Goal: Book appointment/travel/reservation

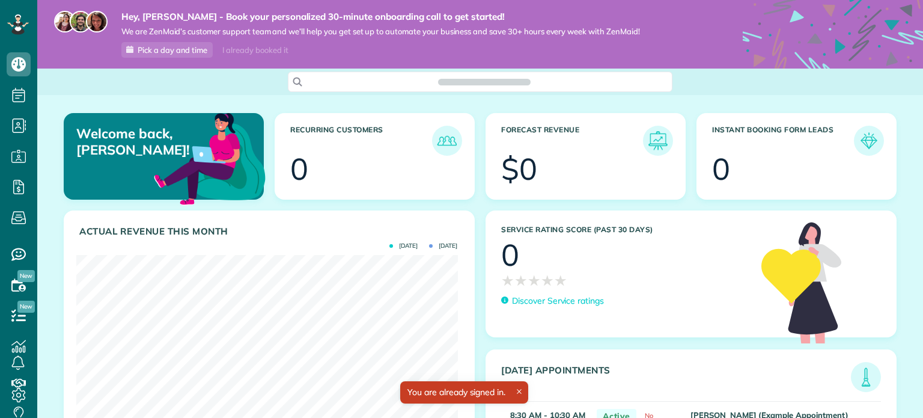
scroll to position [169, 381]
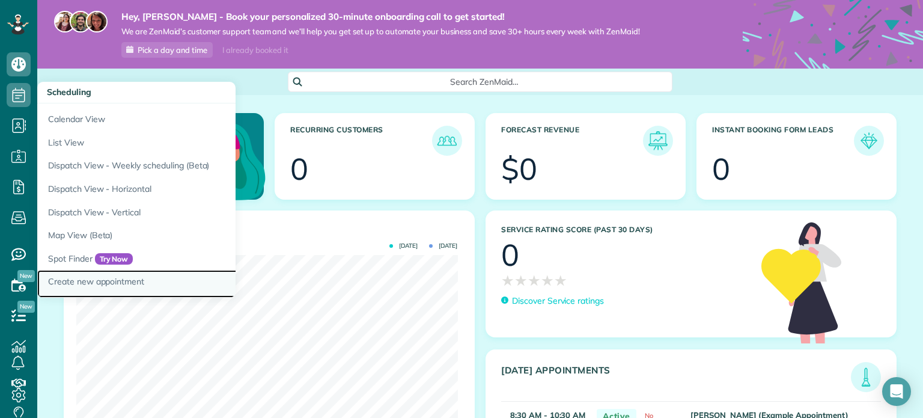
click at [98, 278] on link "Create new appointment" at bounding box center [187, 284] width 300 height 28
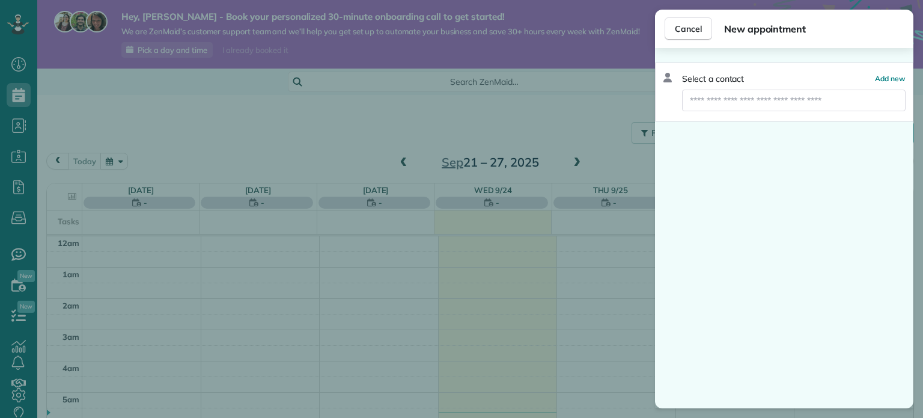
scroll to position [218, 0]
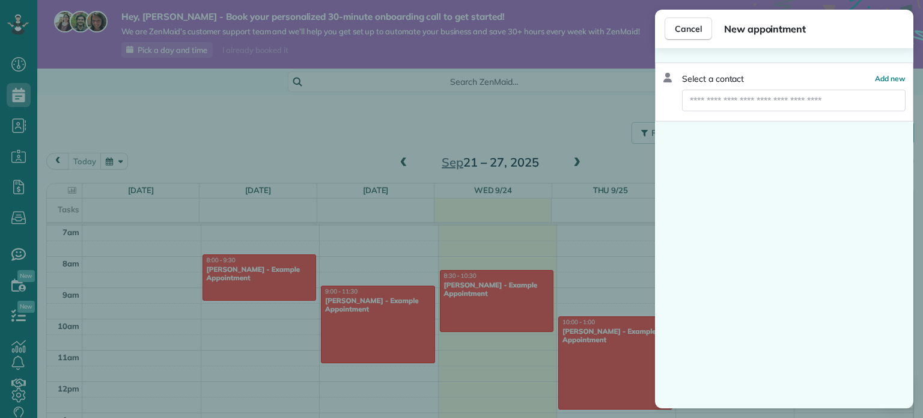
click at [901, 70] on div "Select a contact Add new" at bounding box center [784, 91] width 258 height 59
click at [899, 76] on span "Add new" at bounding box center [890, 78] width 31 height 9
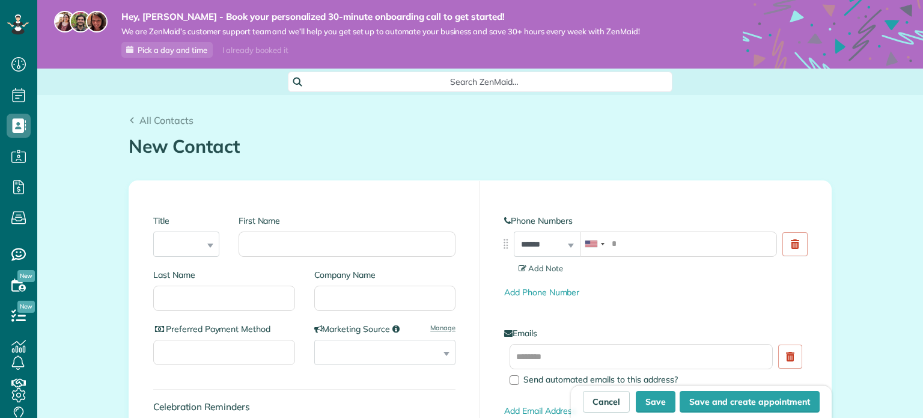
scroll to position [5, 5]
click at [183, 246] on select "*** **** *** ***" at bounding box center [186, 243] width 66 height 25
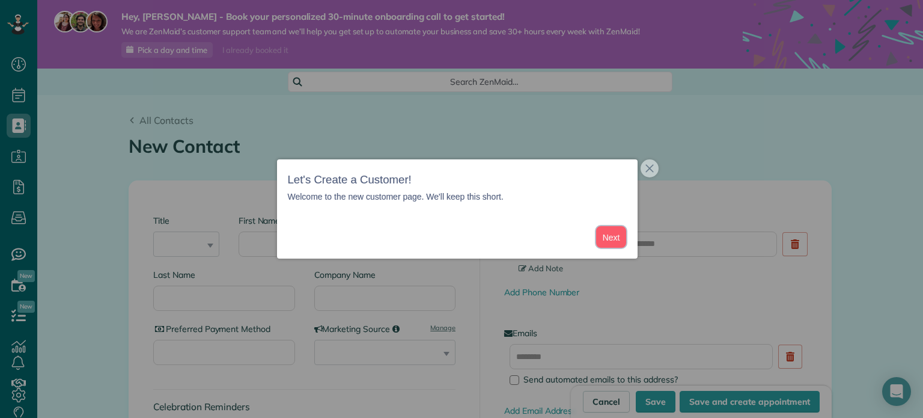
click at [616, 237] on button "Next" at bounding box center [611, 237] width 31 height 22
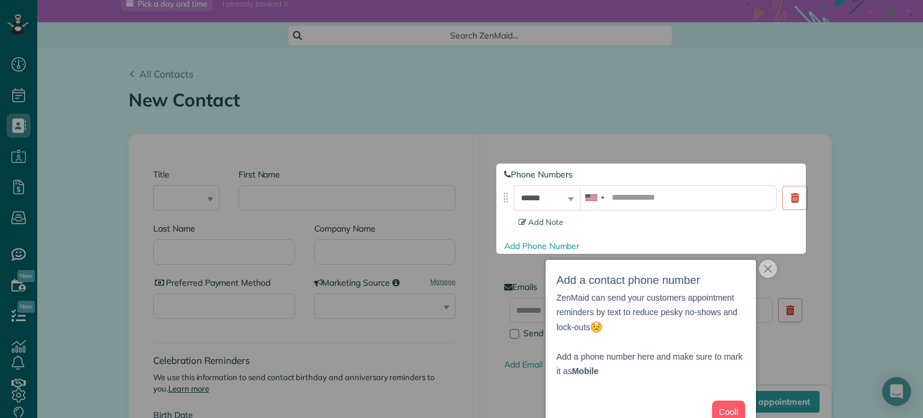
scroll to position [47, 0]
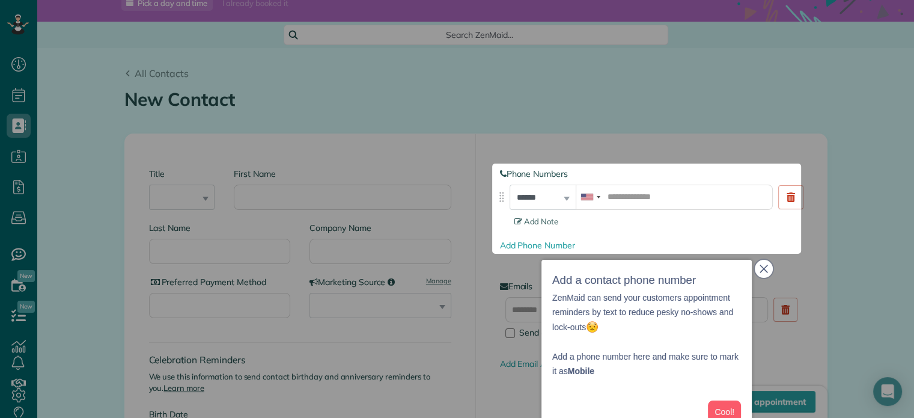
click at [765, 268] on icon "close," at bounding box center [764, 268] width 8 height 8
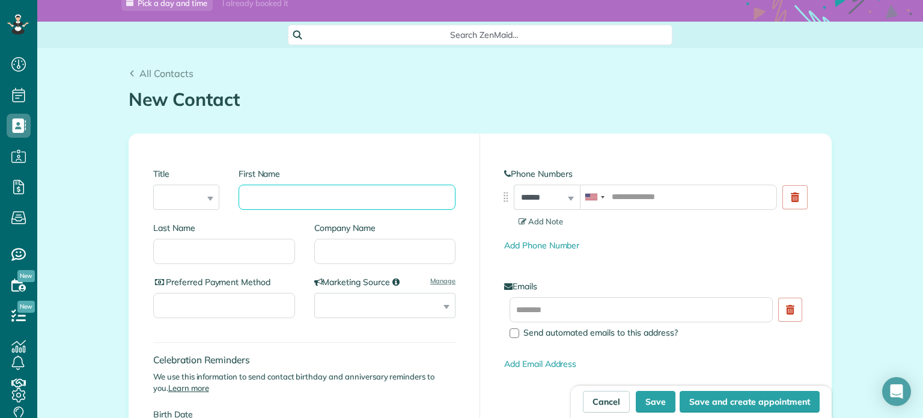
click at [269, 200] on input "First Name" at bounding box center [347, 196] width 217 height 25
type input "****"
click at [634, 197] on input "tel" at bounding box center [678, 196] width 197 height 25
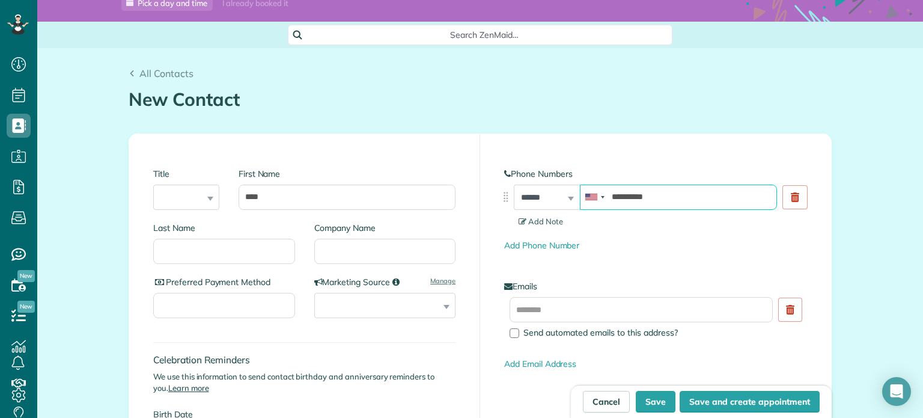
type input "**********"
click at [246, 306] on input "Preferred Payment Method" at bounding box center [224, 305] width 142 height 25
type input "*****"
click at [360, 308] on select "**********" at bounding box center [385, 305] width 142 height 25
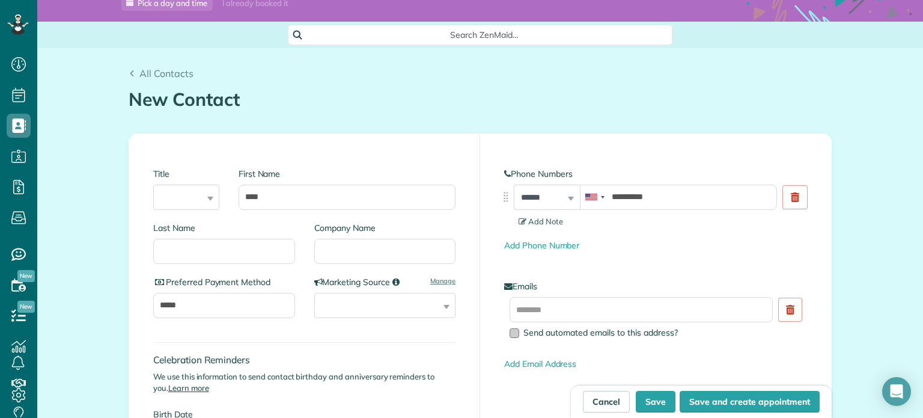
click at [510, 333] on div at bounding box center [515, 333] width 10 height 10
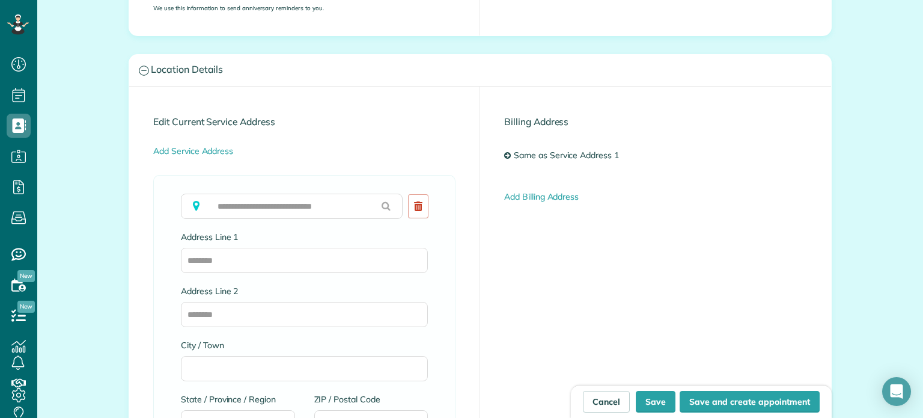
scroll to position [588, 0]
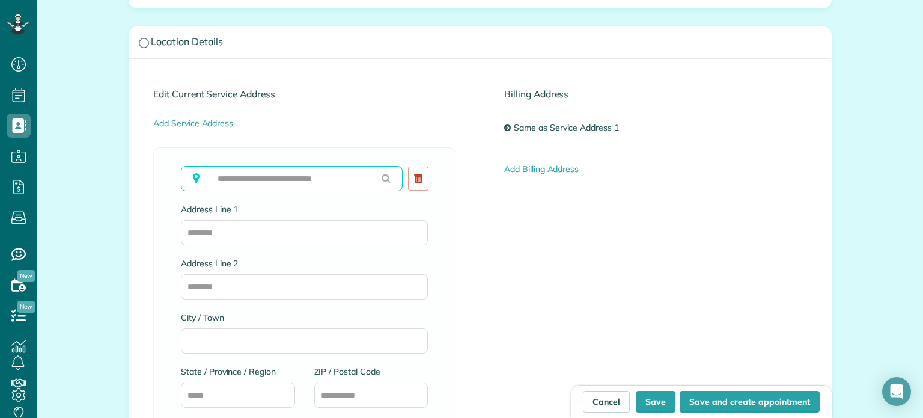
click at [263, 175] on input "text" at bounding box center [292, 178] width 222 height 25
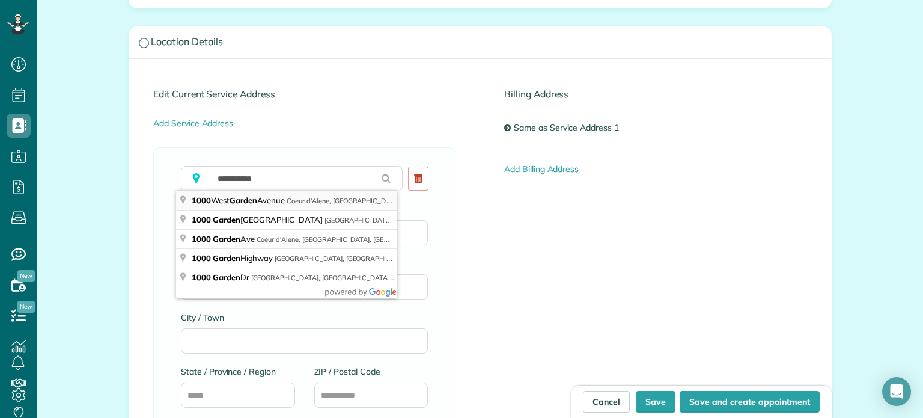
type input "**********"
type input "**"
type input "*****"
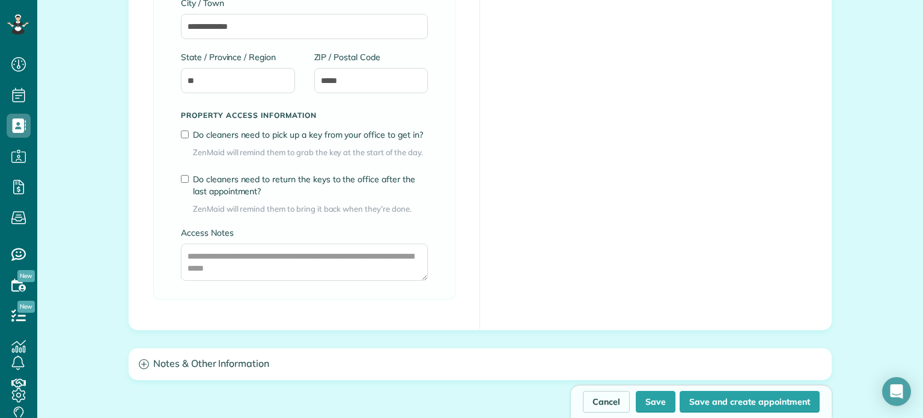
scroll to position [1008, 0]
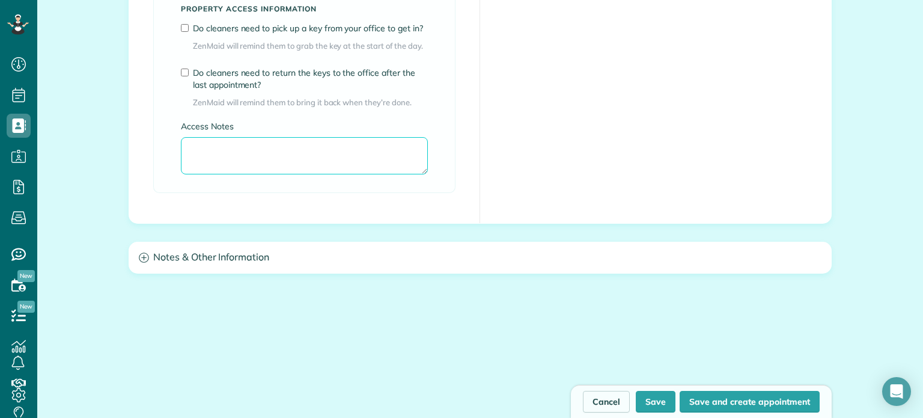
click at [362, 153] on textarea "Access Notes" at bounding box center [304, 155] width 247 height 37
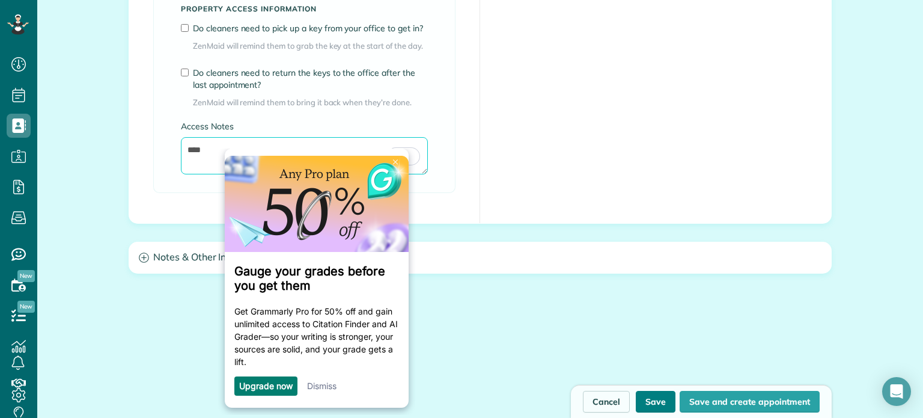
type textarea "****"
click at [651, 401] on button "Save" at bounding box center [656, 402] width 40 height 22
type input "**********"
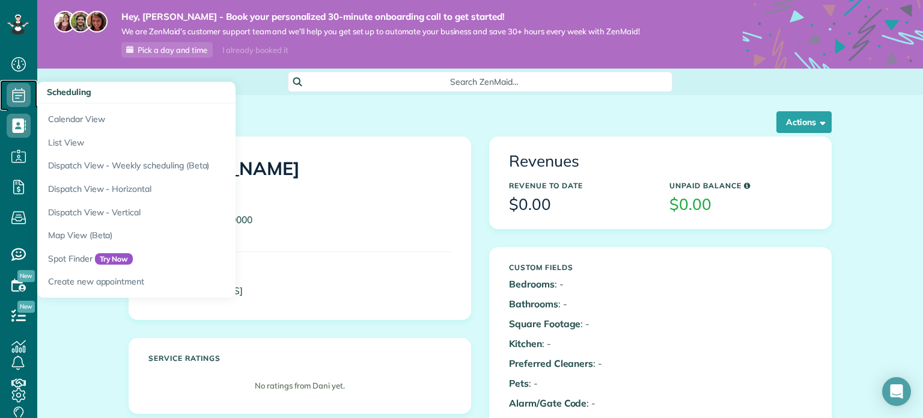
click at [19, 93] on icon at bounding box center [19, 95] width 24 height 24
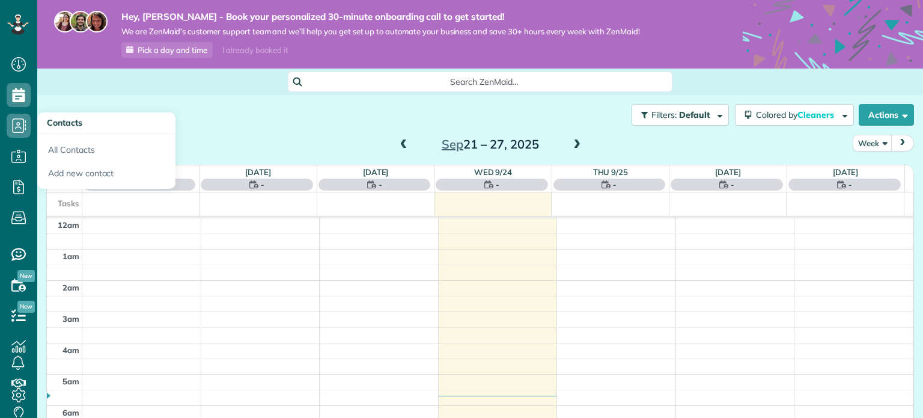
scroll to position [218, 0]
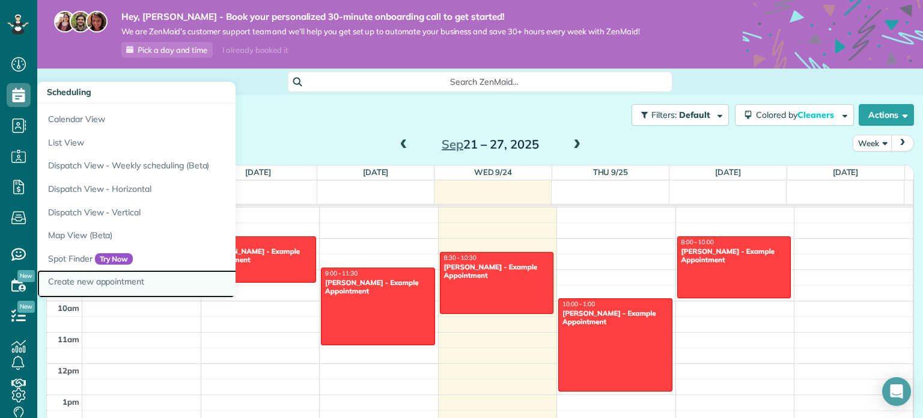
click at [82, 276] on link "Create new appointment" at bounding box center [187, 284] width 300 height 28
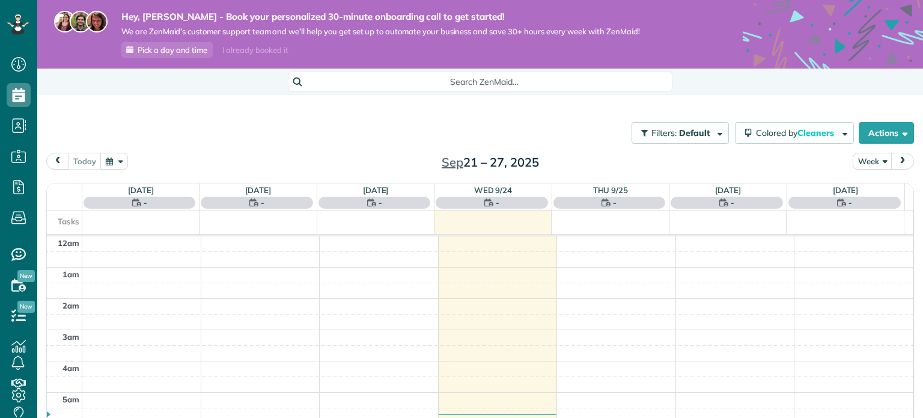
scroll to position [218, 0]
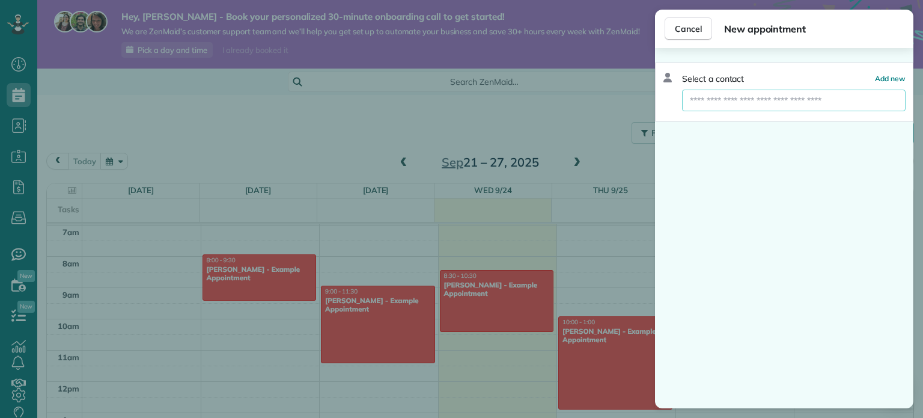
click at [779, 103] on input "text" at bounding box center [794, 101] width 224 height 22
click at [672, 178] on div "Select a contact Add new" at bounding box center [784, 228] width 258 height 360
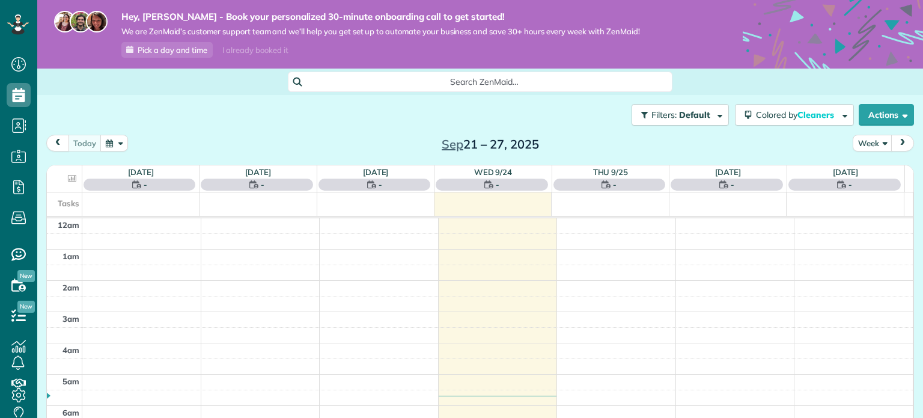
scroll to position [218, 0]
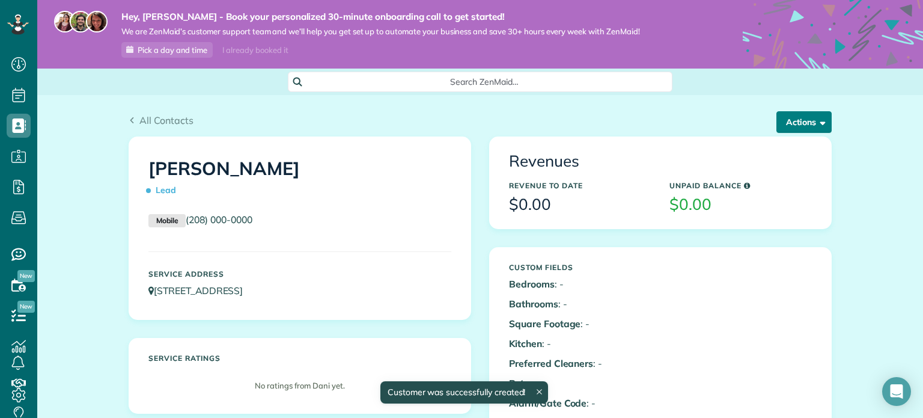
click at [822, 127] on button "Actions" at bounding box center [803, 122] width 55 height 22
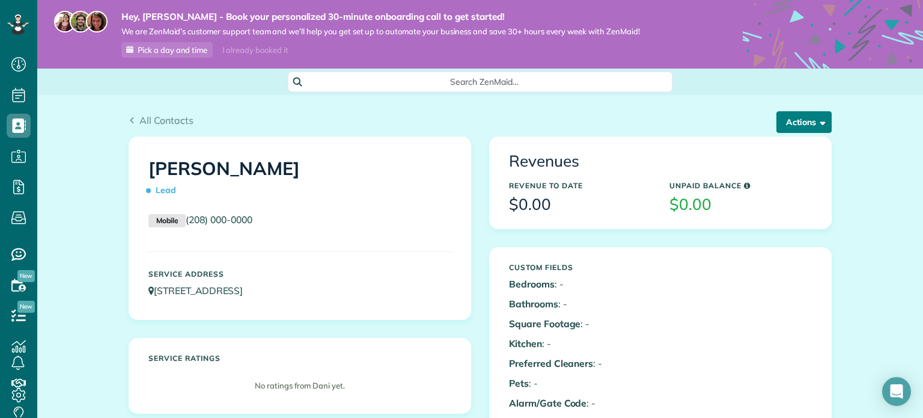
click at [811, 122] on button "Actions" at bounding box center [803, 122] width 55 height 22
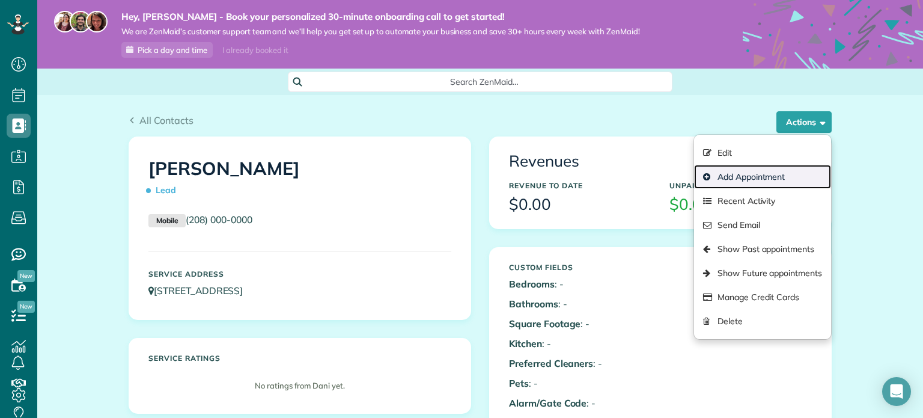
click at [726, 171] on link "Add Appointment" at bounding box center [762, 177] width 137 height 24
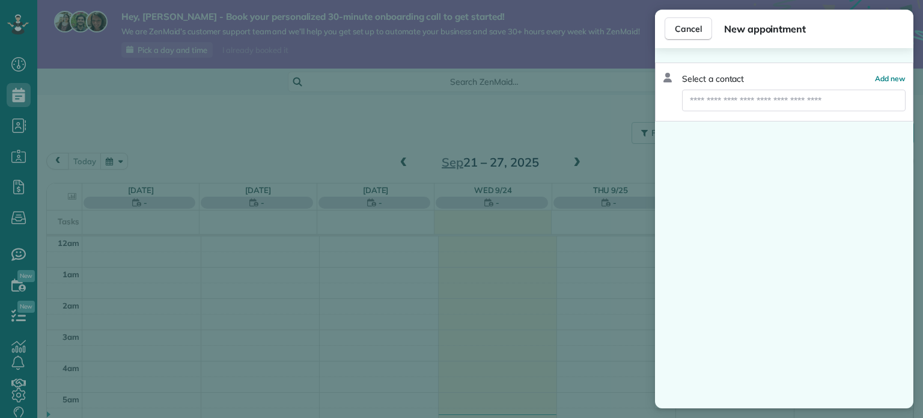
scroll to position [218, 0]
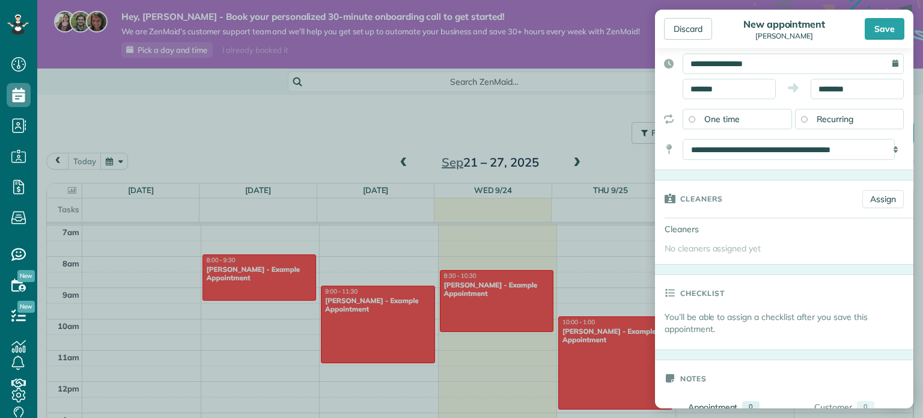
scroll to position [120, 0]
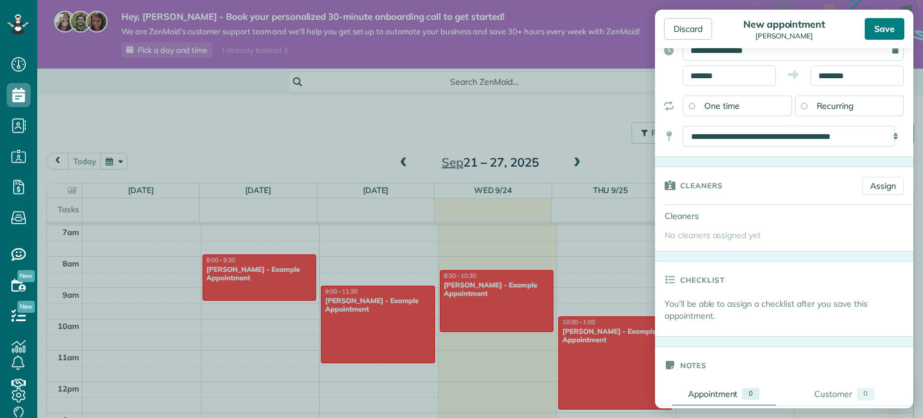
click at [892, 28] on div "Save" at bounding box center [885, 29] width 40 height 22
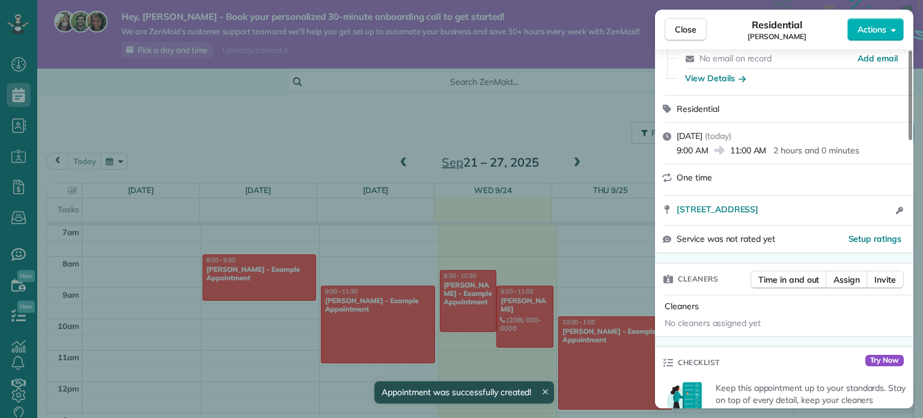
scroll to position [240, 0]
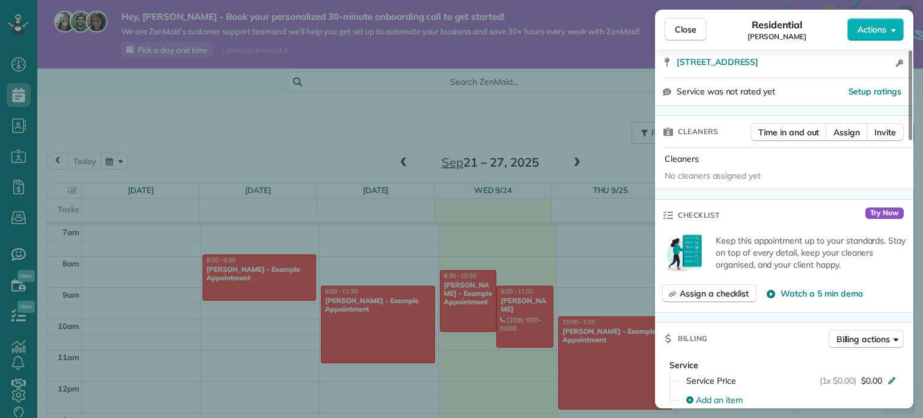
click at [828, 288] on div "Assign a checklist Watch a 5 min demo" at bounding box center [784, 293] width 244 height 18
click at [827, 291] on span "Watch a 5 min demo" at bounding box center [822, 293] width 82 height 12
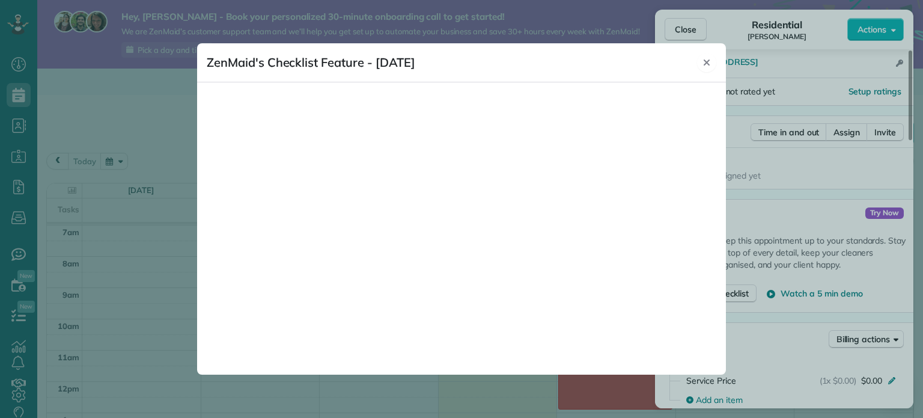
click at [706, 59] on icon "Close" at bounding box center [707, 63] width 10 height 10
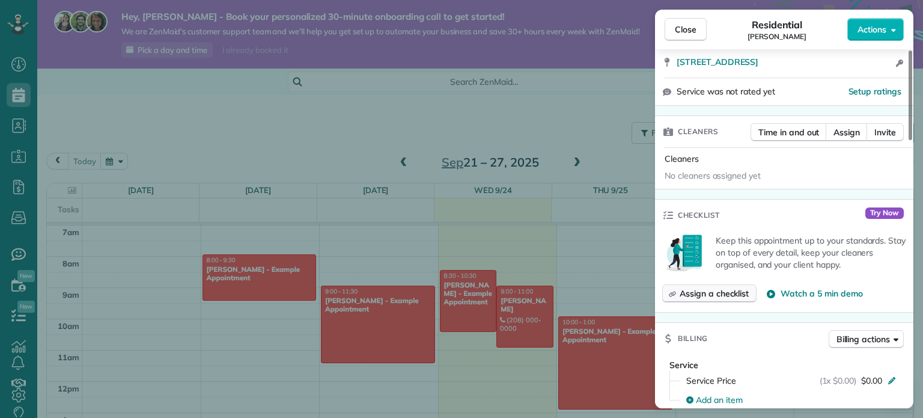
click at [714, 295] on span "Assign a checklist" at bounding box center [714, 293] width 69 height 12
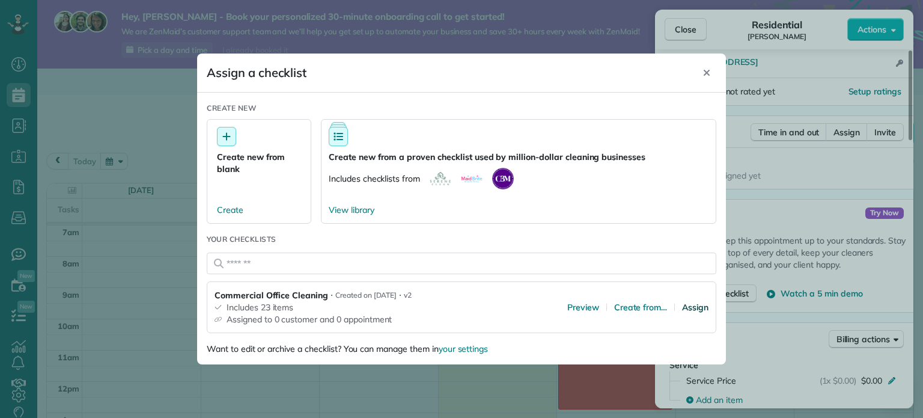
click at [699, 305] on span "Assign" at bounding box center [695, 307] width 26 height 12
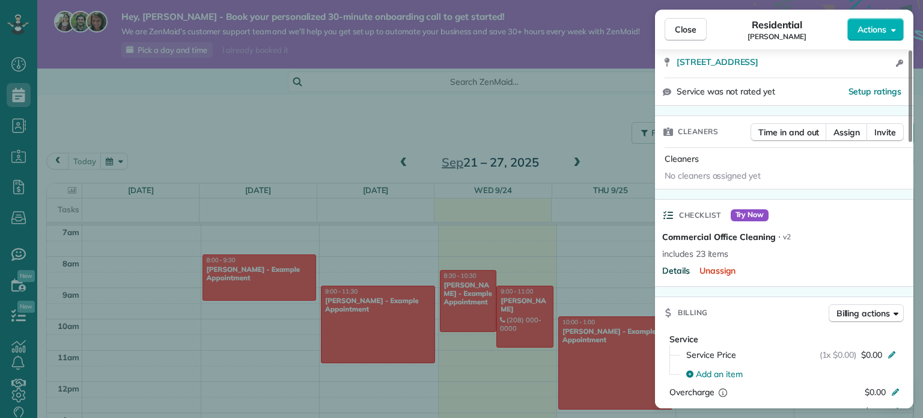
click at [681, 272] on span "Details" at bounding box center [676, 270] width 28 height 12
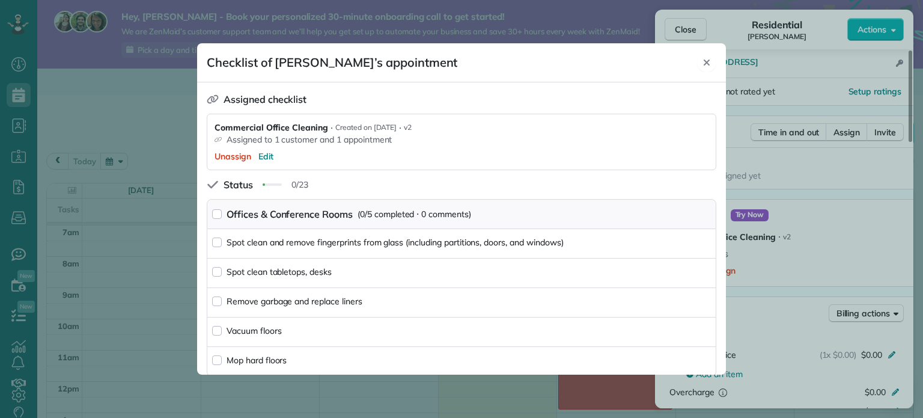
click at [705, 61] on icon "Close" at bounding box center [707, 62] width 6 height 6
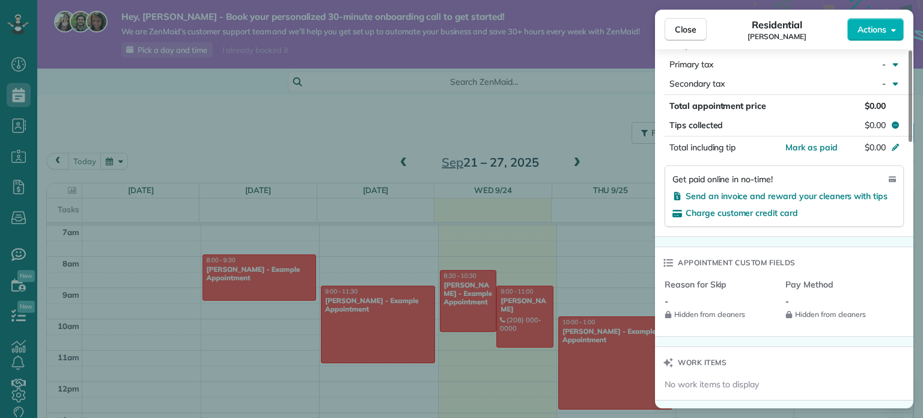
scroll to position [662, 0]
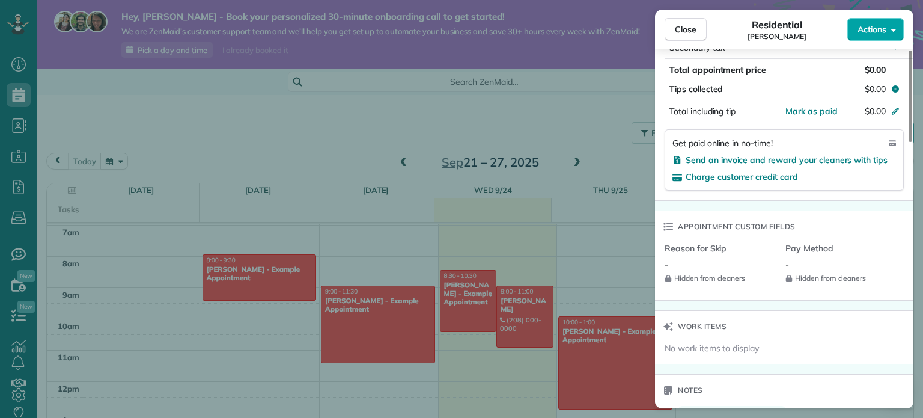
click at [886, 32] on span "Actions" at bounding box center [871, 29] width 29 height 12
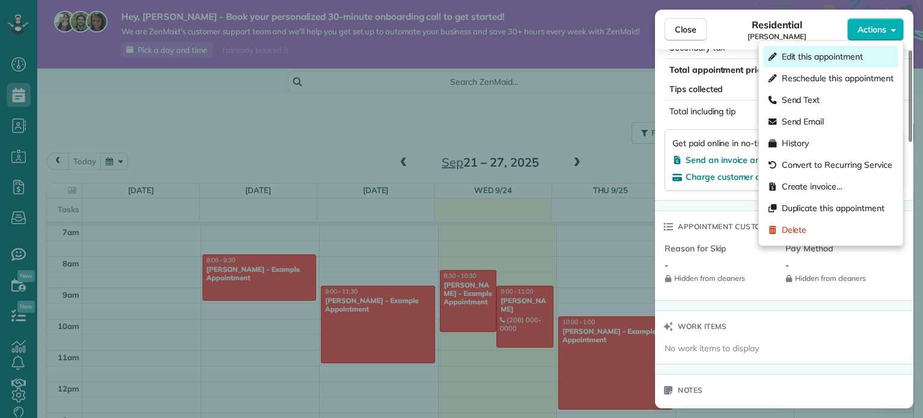
click at [835, 52] on span "Edit this appointment" at bounding box center [822, 56] width 81 height 12
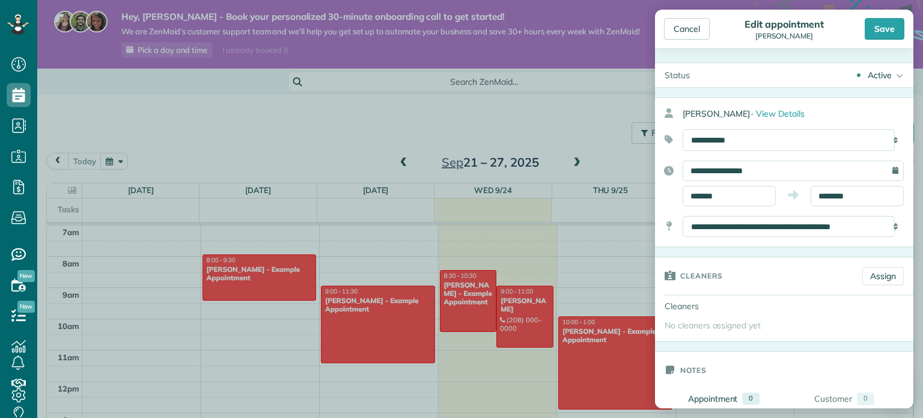
click at [878, 78] on div "Active" at bounding box center [880, 75] width 24 height 12
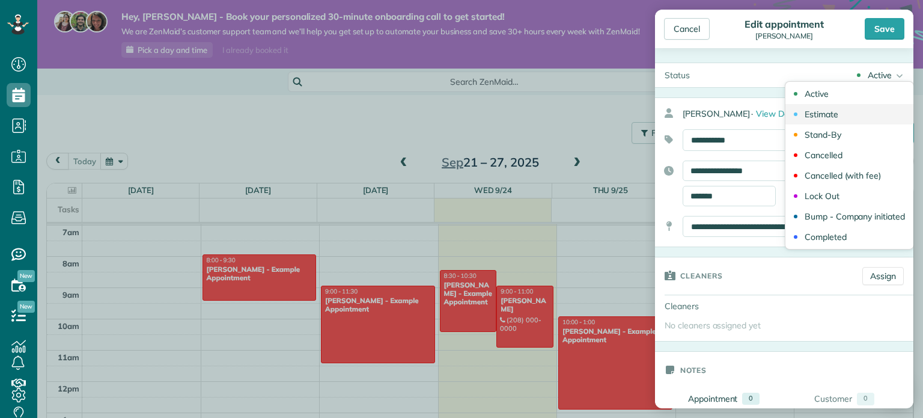
click at [823, 110] on div "Estimate" at bounding box center [822, 114] width 34 height 8
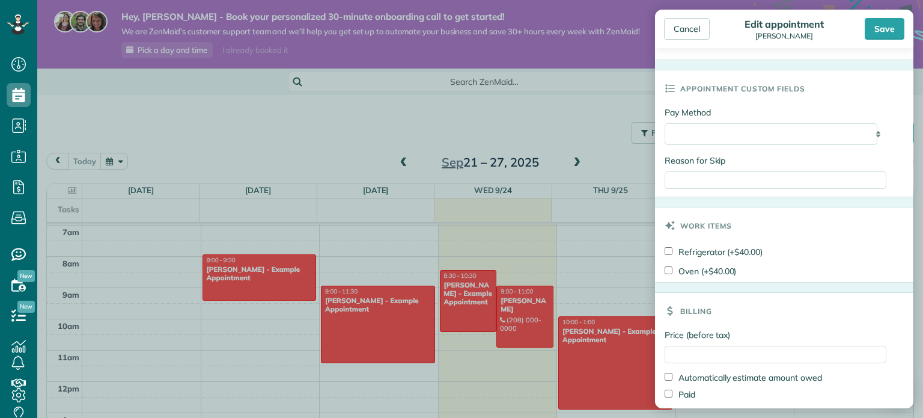
scroll to position [474, 0]
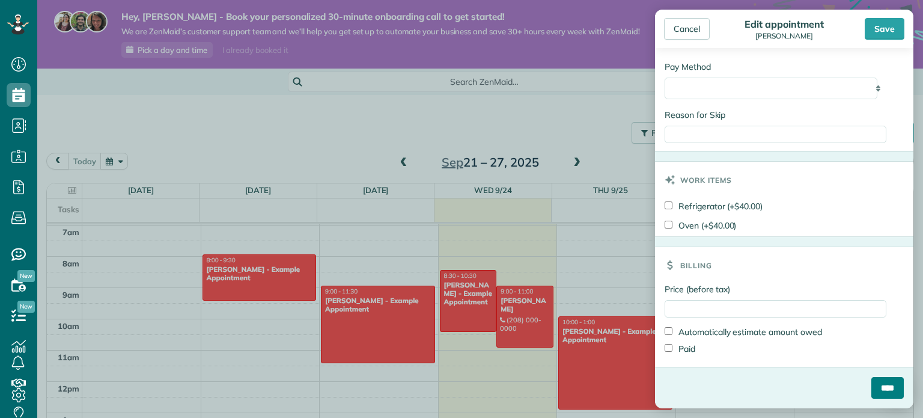
click at [872, 391] on input "****" at bounding box center [887, 388] width 32 height 22
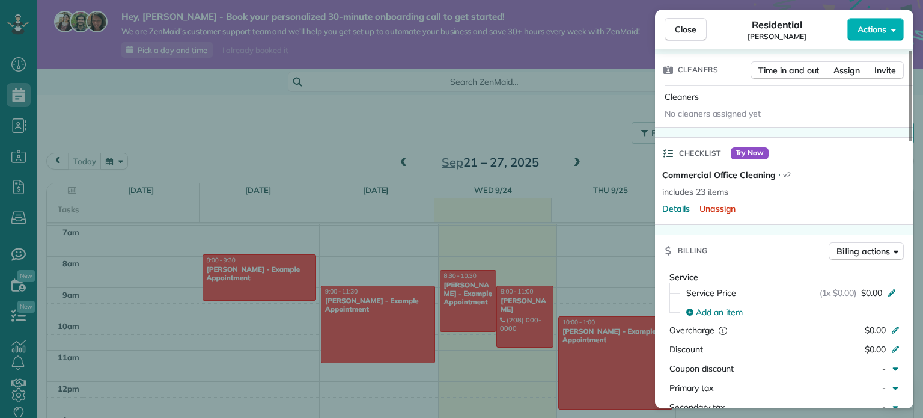
scroll to position [363, 0]
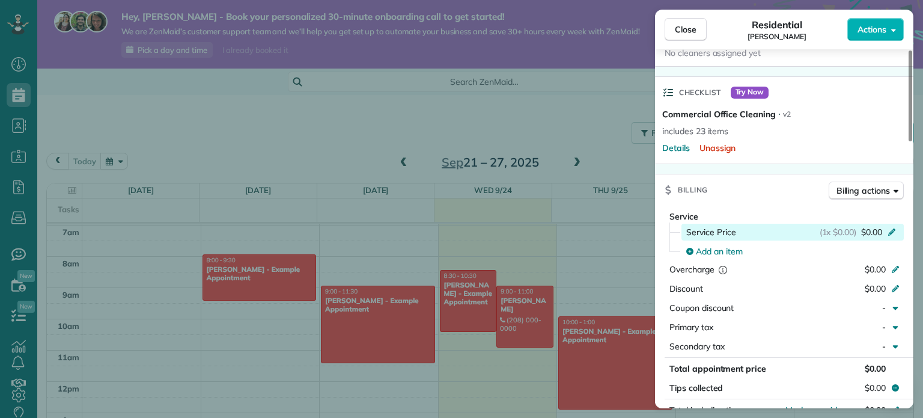
click at [890, 230] on icon at bounding box center [892, 231] width 10 height 10
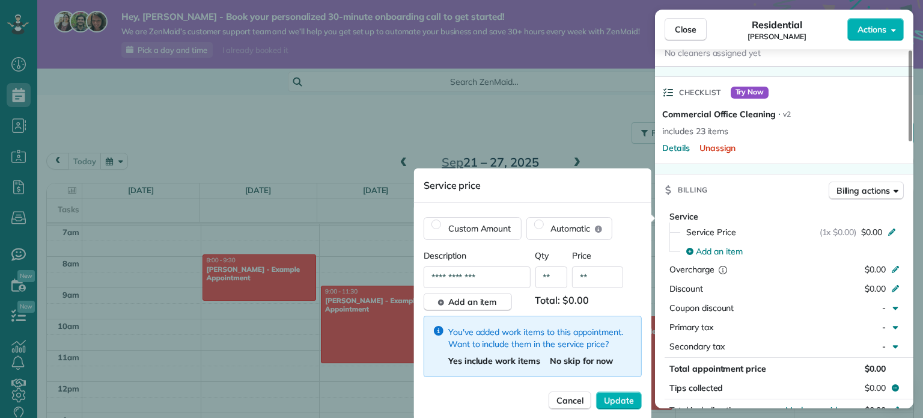
drag, startPoint x: 576, startPoint y: 395, endPoint x: 690, endPoint y: 376, distance: 115.7
click at [577, 395] on span "Cancel" at bounding box center [569, 400] width 27 height 12
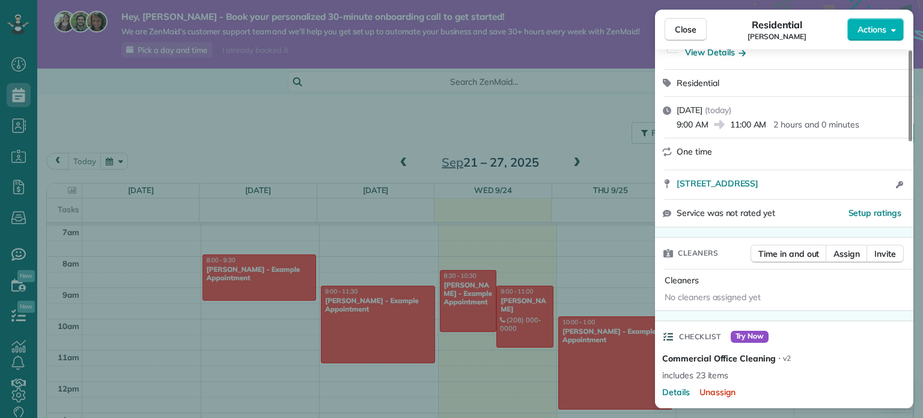
scroll to position [58, 0]
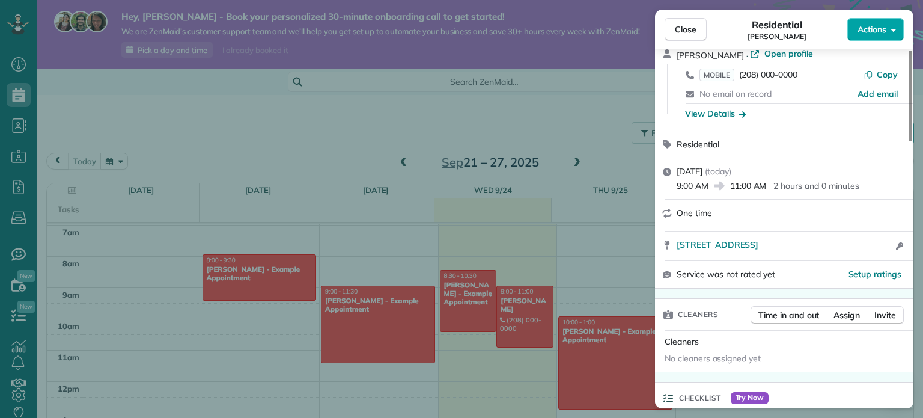
click at [878, 28] on span "Actions" at bounding box center [871, 29] width 29 height 12
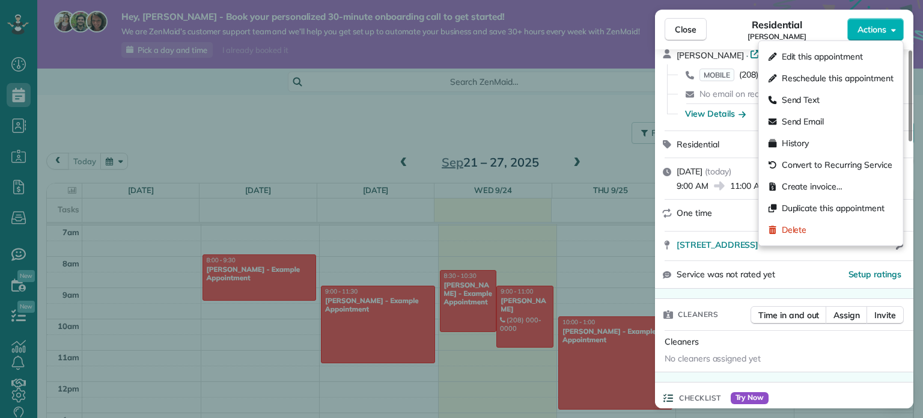
click at [847, 52] on span "Edit this appointment" at bounding box center [822, 56] width 81 height 12
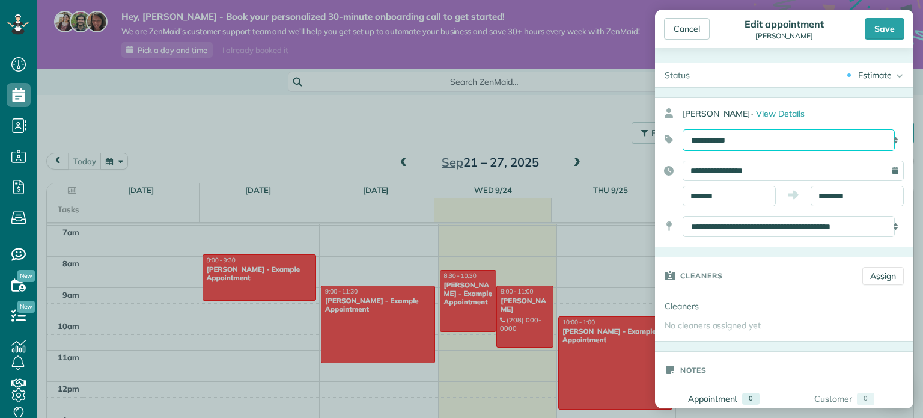
click at [748, 135] on select "**********" at bounding box center [789, 140] width 212 height 22
select select "******"
click at [683, 129] on select "**********" at bounding box center [789, 140] width 212 height 22
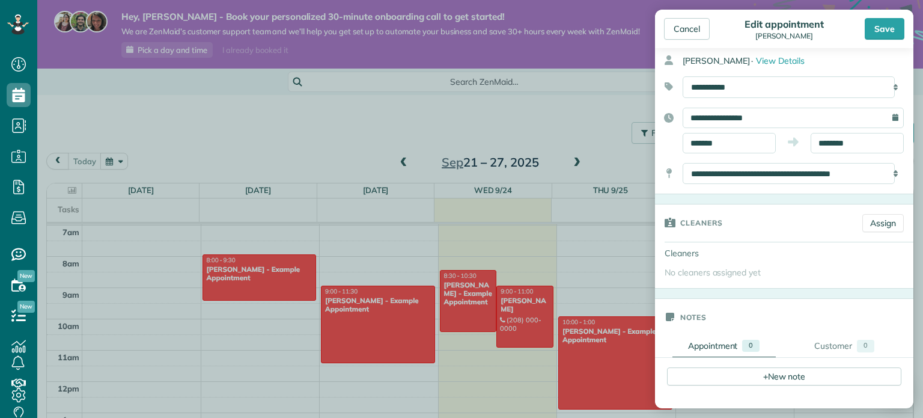
scroll to position [474, 0]
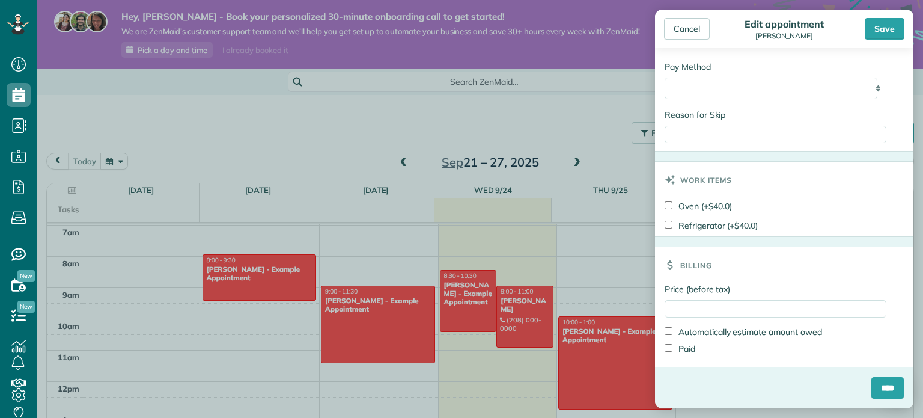
click at [887, 28] on div "Save" at bounding box center [885, 29] width 40 height 22
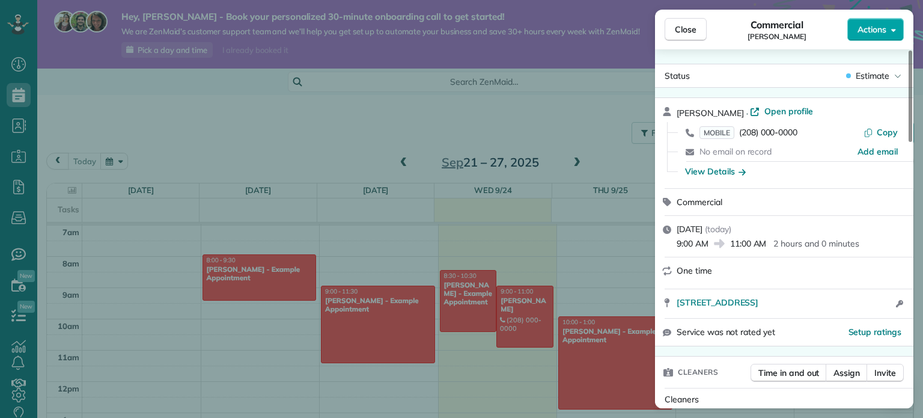
click at [863, 29] on span "Actions" at bounding box center [871, 29] width 29 height 12
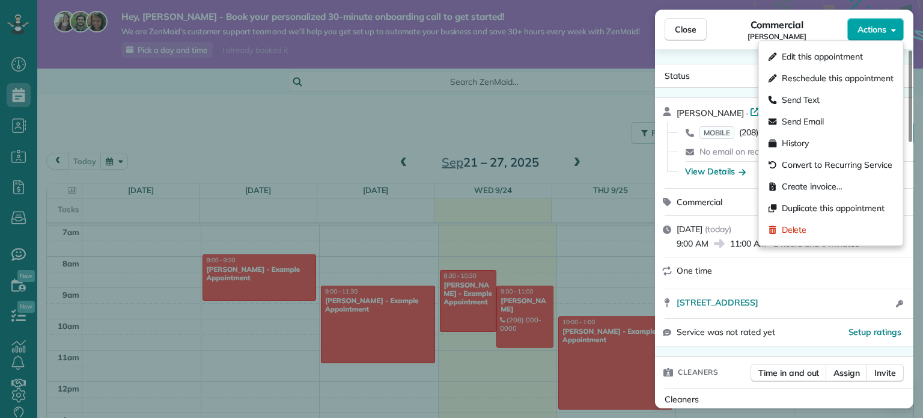
click at [868, 26] on span "Actions" at bounding box center [871, 29] width 29 height 12
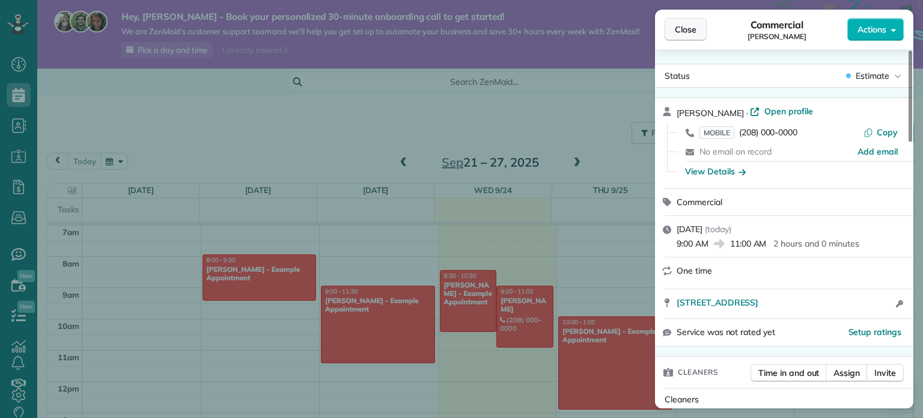
click at [688, 28] on span "Close" at bounding box center [686, 29] width 22 height 12
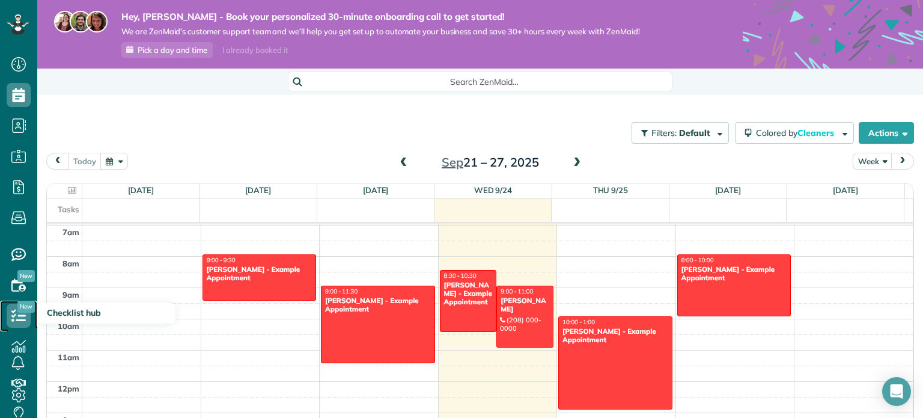
click at [20, 314] on icon at bounding box center [19, 315] width 24 height 24
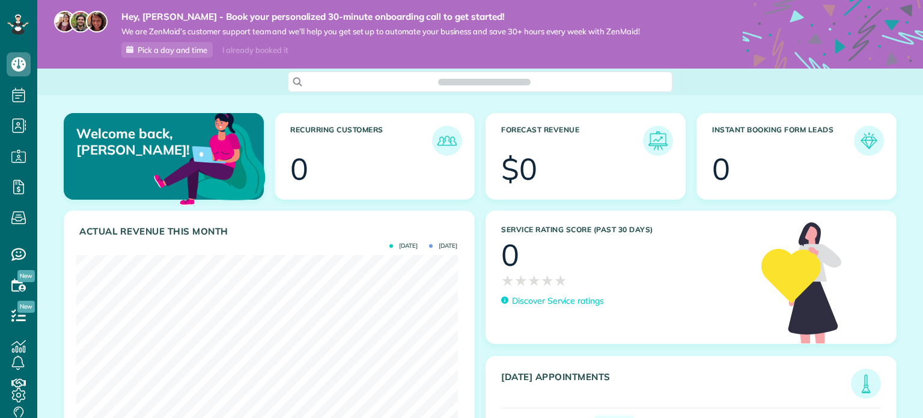
scroll to position [169, 381]
click at [20, 389] on icon at bounding box center [19, 395] width 24 height 24
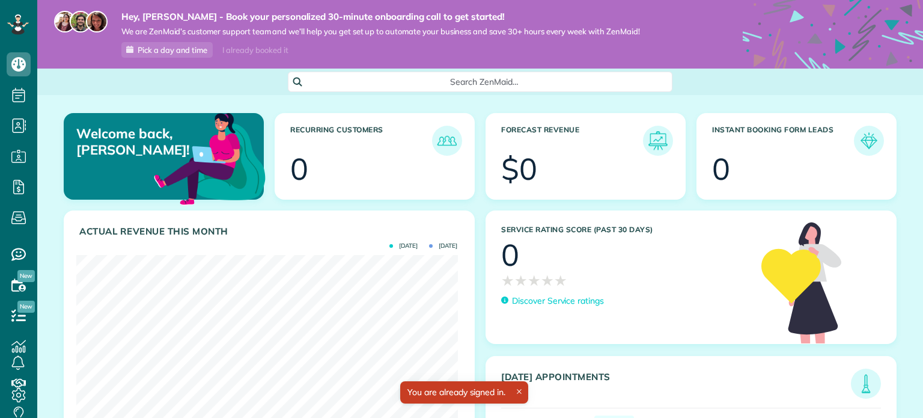
scroll to position [169, 381]
